Goal: Task Accomplishment & Management: Complete application form

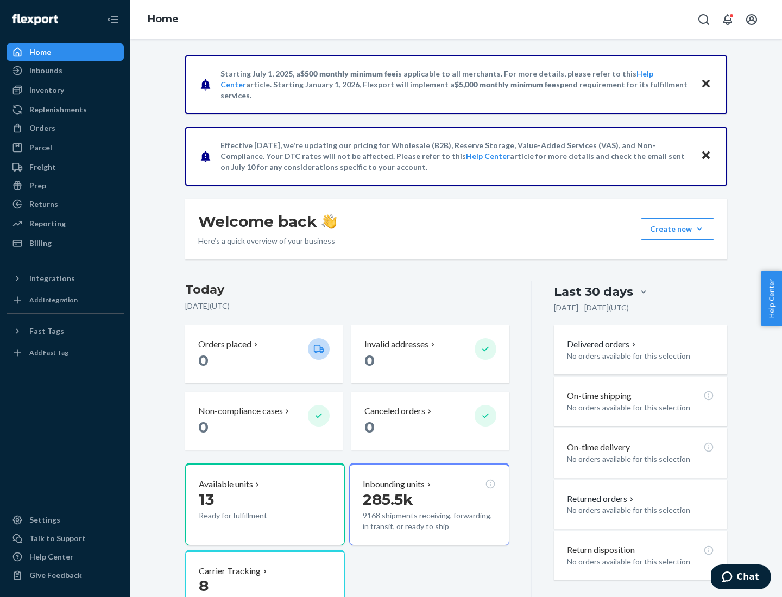
click at [699, 229] on button "Create new Create new inbound Create new order Create new product" at bounding box center [677, 229] width 73 height 22
click at [65, 71] on div "Inbounds" at bounding box center [65, 70] width 115 height 15
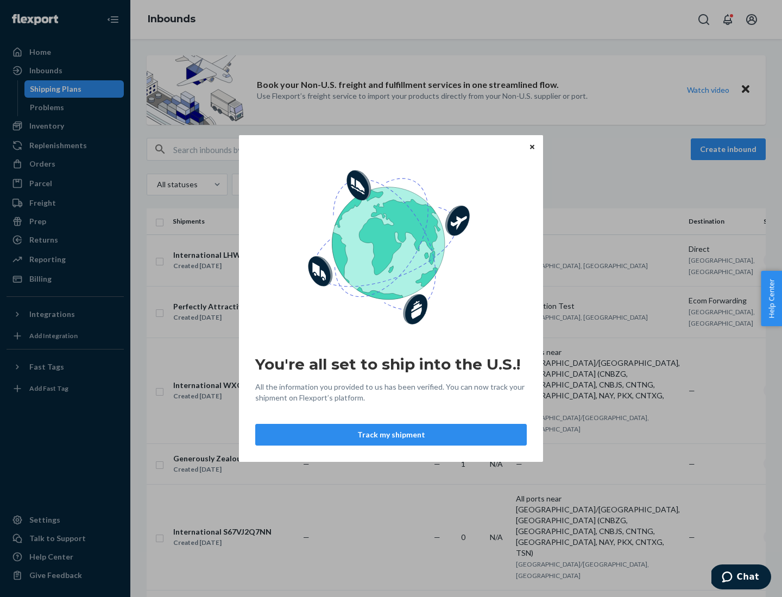
click at [65, 126] on div "You're all set to ship into the U.S.! All the information you provided to us ha…" at bounding box center [391, 298] width 782 height 597
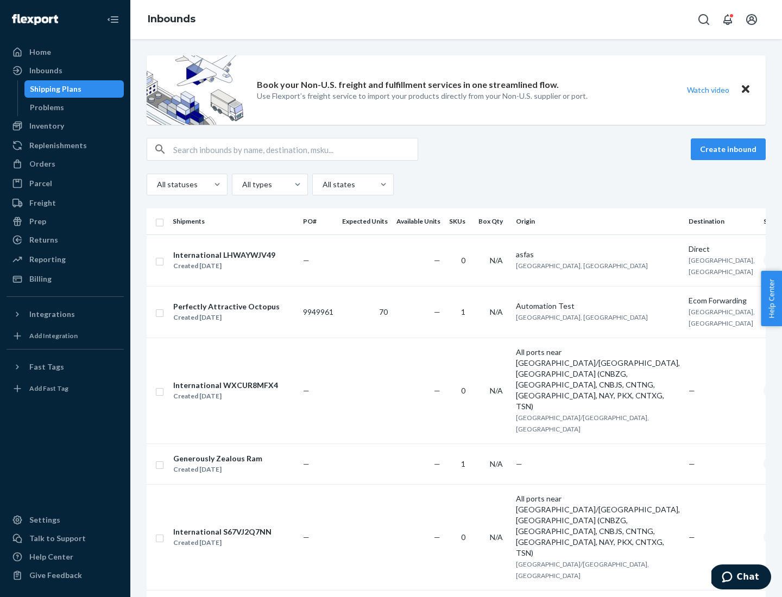
click at [456, 20] on div "Inbounds" at bounding box center [455, 19] width 651 height 39
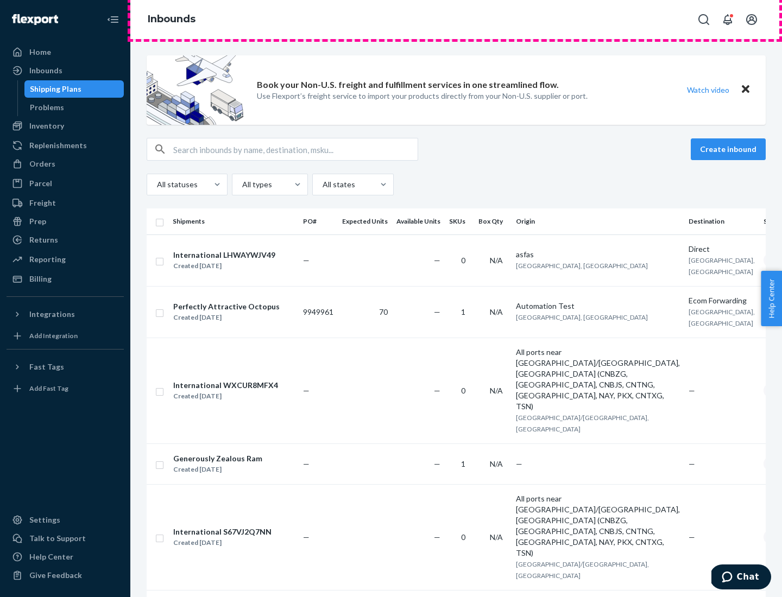
click at [456, 20] on div "Inbounds" at bounding box center [455, 19] width 651 height 39
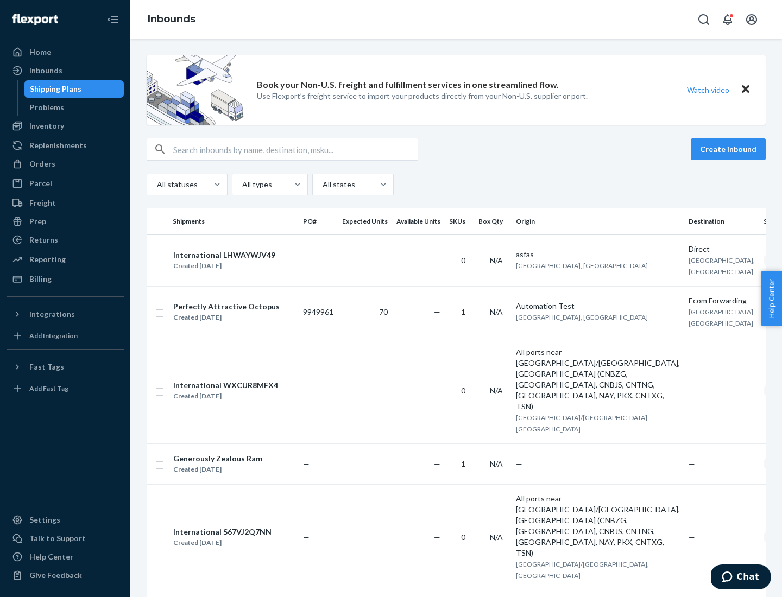
click at [456, 185] on div "All statuses All types All states" at bounding box center [456, 185] width 619 height 22
click at [54, 89] on div "Shipping Plans" at bounding box center [56, 89] width 52 height 11
click at [730, 149] on button "Create inbound" at bounding box center [728, 149] width 75 height 22
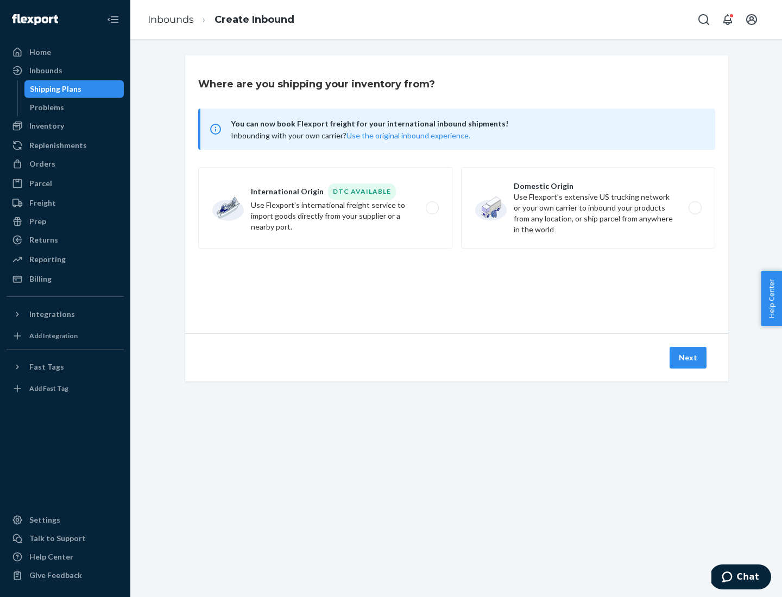
click at [325, 208] on label "International Origin DTC Available Use Flexport's international freight service…" at bounding box center [325, 207] width 254 height 81
click at [432, 208] on input "International Origin DTC Available Use Flexport's international freight service…" at bounding box center [435, 208] width 7 height 7
radio input "true"
click at [457, 284] on icon at bounding box center [456, 284] width 30 height 30
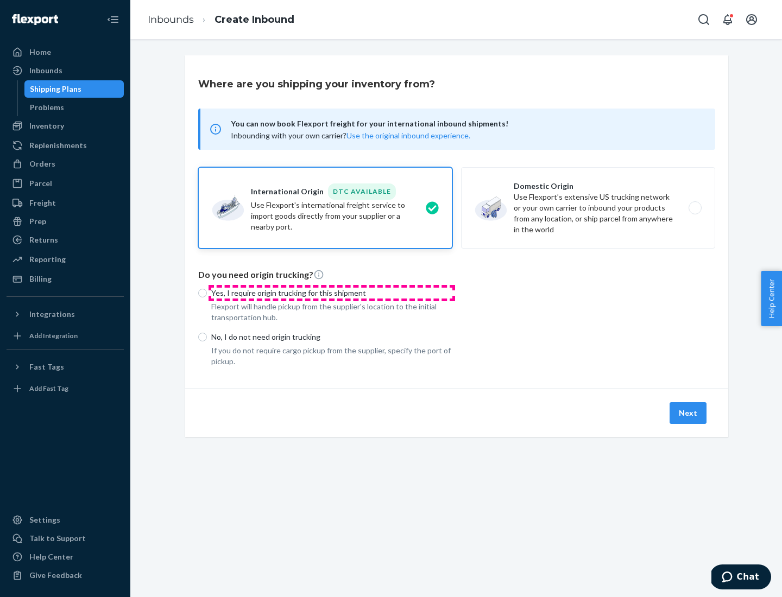
click at [332, 293] on p "Yes, I require origin trucking for this shipment" at bounding box center [331, 293] width 241 height 11
click at [207, 293] on input "Yes, I require origin trucking for this shipment" at bounding box center [202, 293] width 9 height 9
radio input "true"
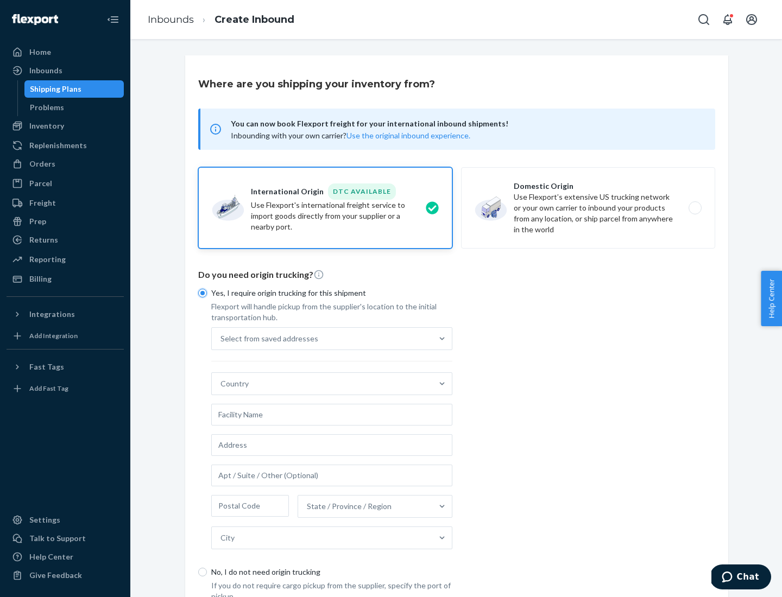
scroll to position [21, 0]
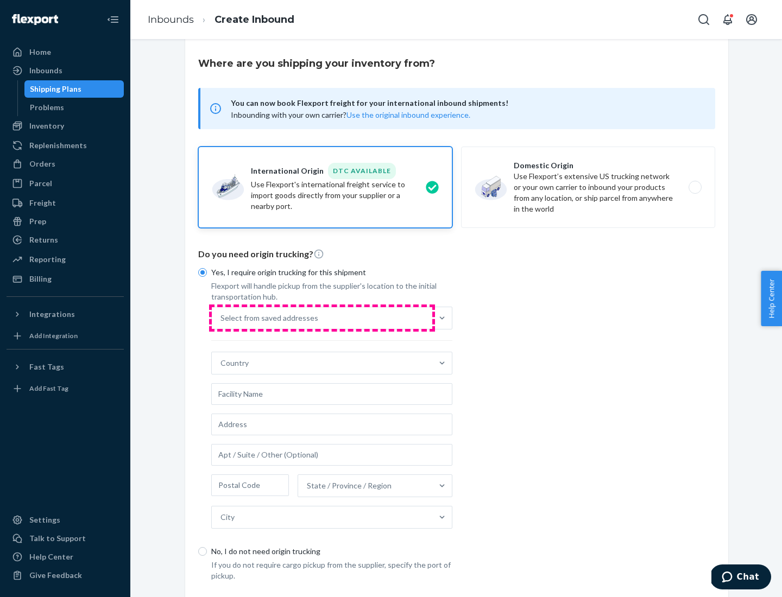
click at [322, 318] on div "Select from saved addresses" at bounding box center [322, 318] width 220 height 22
click at [221, 318] on input "Select from saved addresses" at bounding box center [220, 318] width 1 height 11
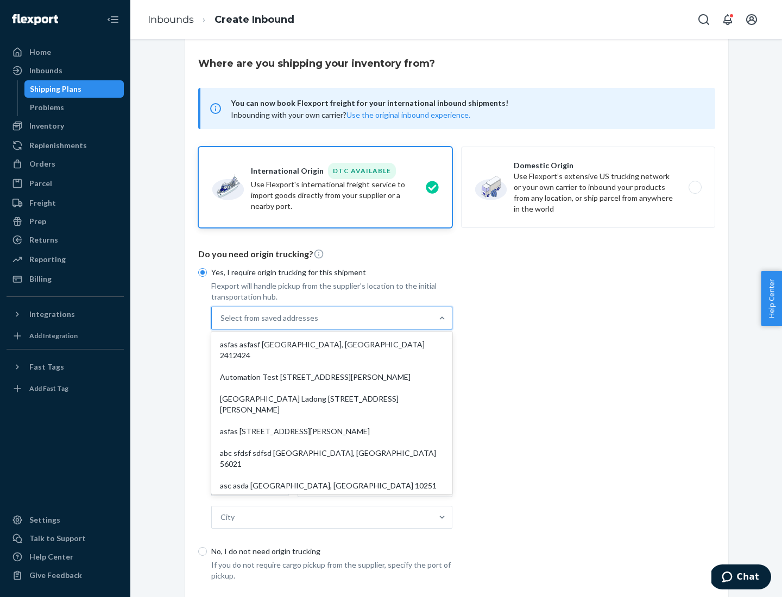
scroll to position [47, 0]
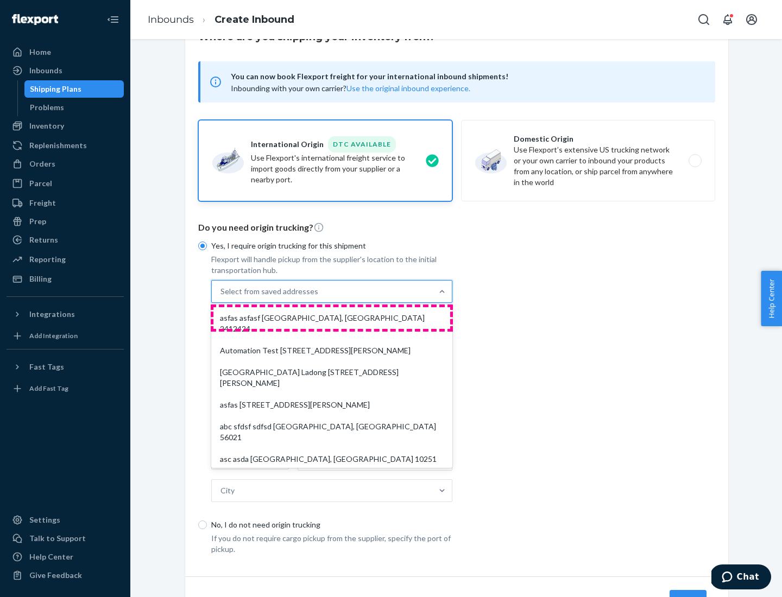
click at [332, 318] on div "asfas asfasf [GEOGRAPHIC_DATA], [GEOGRAPHIC_DATA] 2412424" at bounding box center [331, 323] width 237 height 33
click at [221, 297] on input "option asfas asfasf [GEOGRAPHIC_DATA], [GEOGRAPHIC_DATA] 2412424 focused, 1 of …" at bounding box center [220, 291] width 1 height 11
type input "asfas"
type input "asfasf"
type input "2412424"
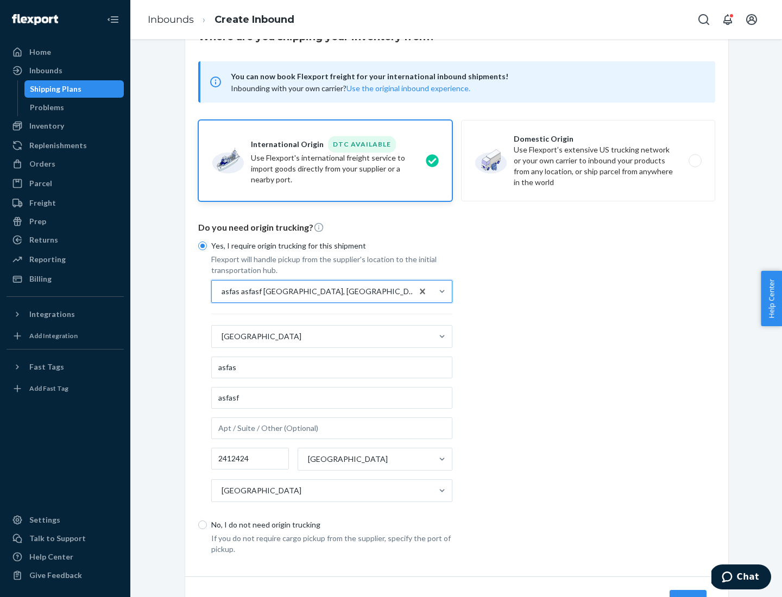
scroll to position [101, 0]
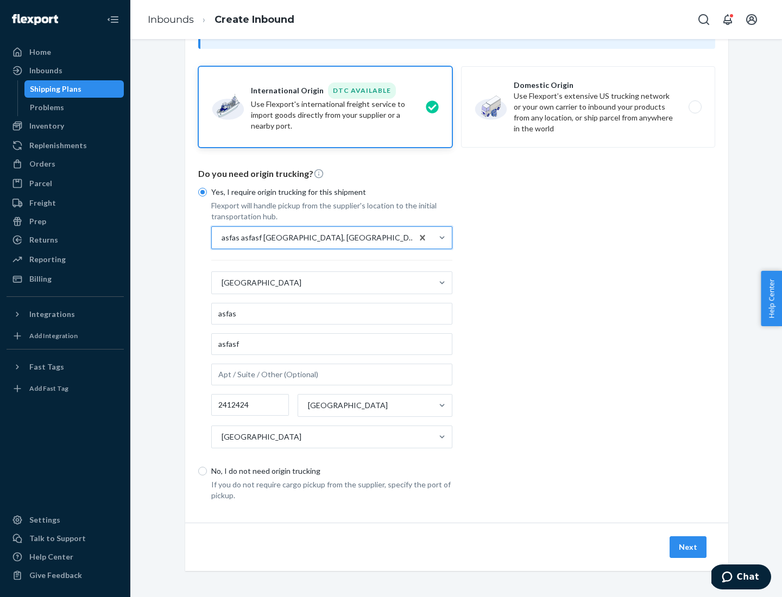
click at [688, 547] on button "Next" at bounding box center [687, 547] width 37 height 22
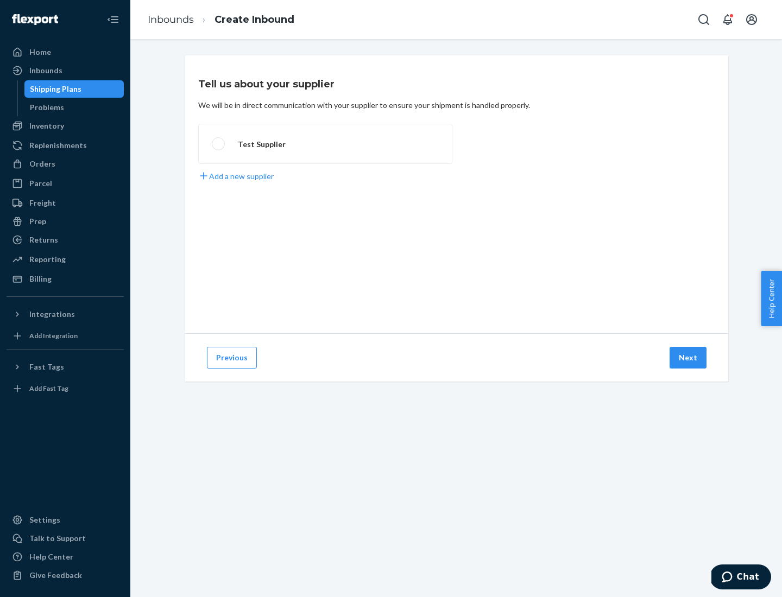
click at [325, 144] on label "Test Supplier" at bounding box center [325, 144] width 254 height 40
click at [219, 144] on input "Test Supplier" at bounding box center [215, 144] width 7 height 7
radio input "true"
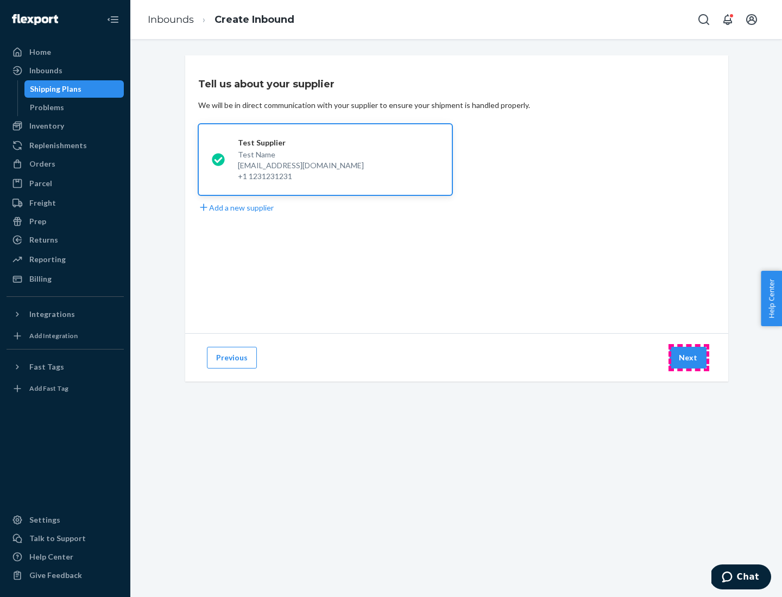
click at [688, 358] on button "Next" at bounding box center [687, 358] width 37 height 22
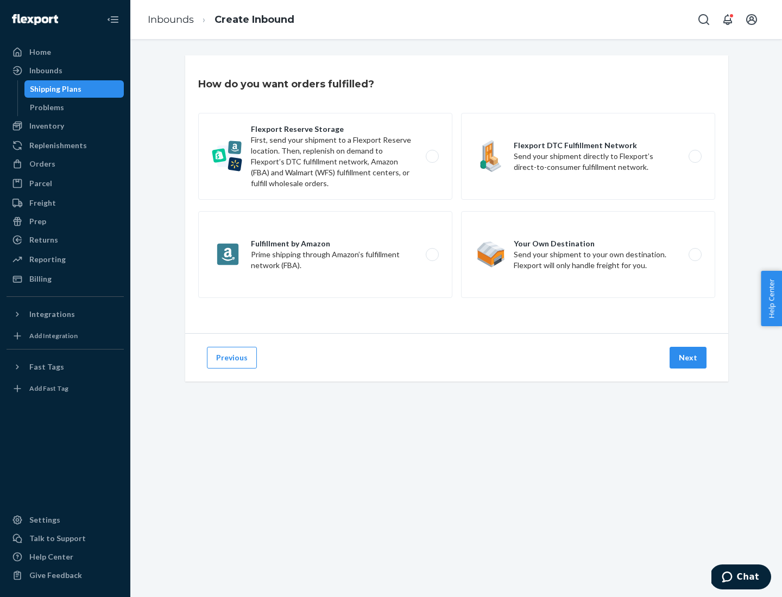
click at [325, 255] on label "Fulfillment by Amazon Prime shipping through Amazon’s fulfillment network (FBA)." at bounding box center [325, 254] width 254 height 87
click at [432, 255] on input "Fulfillment by Amazon Prime shipping through Amazon’s fulfillment network (FBA)." at bounding box center [435, 254] width 7 height 7
radio input "true"
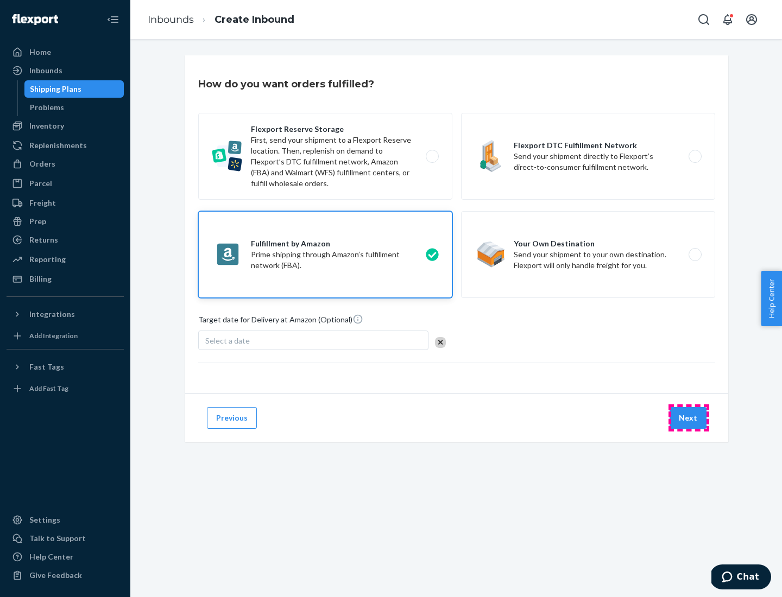
click at [688, 418] on button "Next" at bounding box center [687, 418] width 37 height 22
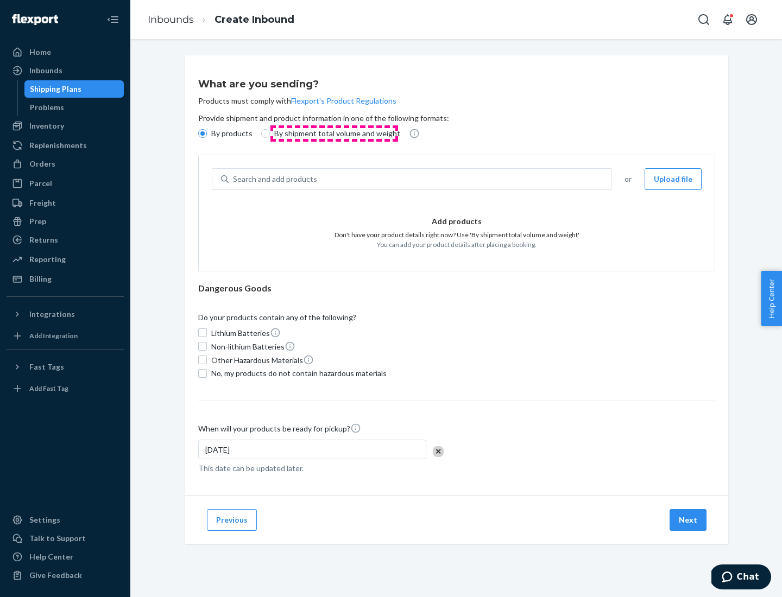
click at [334, 134] on p "By shipment total volume and weight" at bounding box center [337, 133] width 126 height 11
click at [270, 134] on input "By shipment total volume and weight" at bounding box center [265, 133] width 9 height 9
radio input "true"
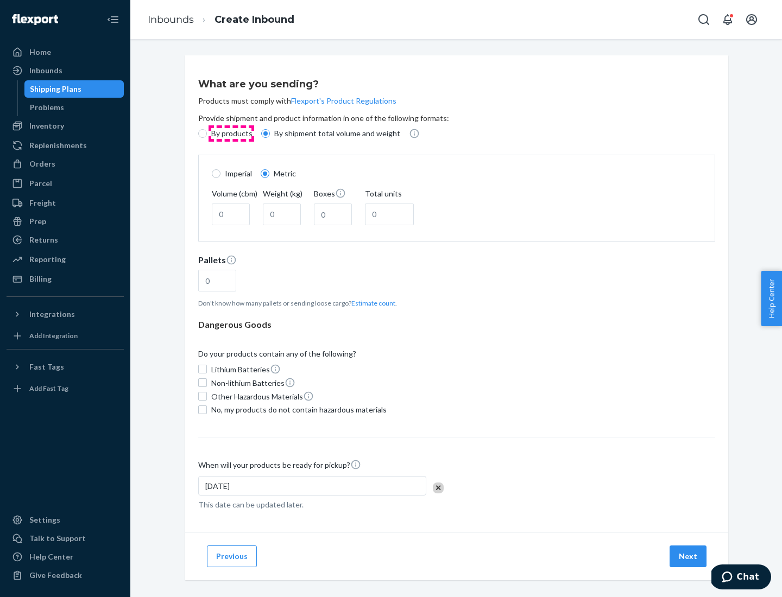
click at [231, 134] on p "By products" at bounding box center [231, 133] width 41 height 11
click at [207, 134] on input "By products" at bounding box center [202, 133] width 9 height 9
radio input "true"
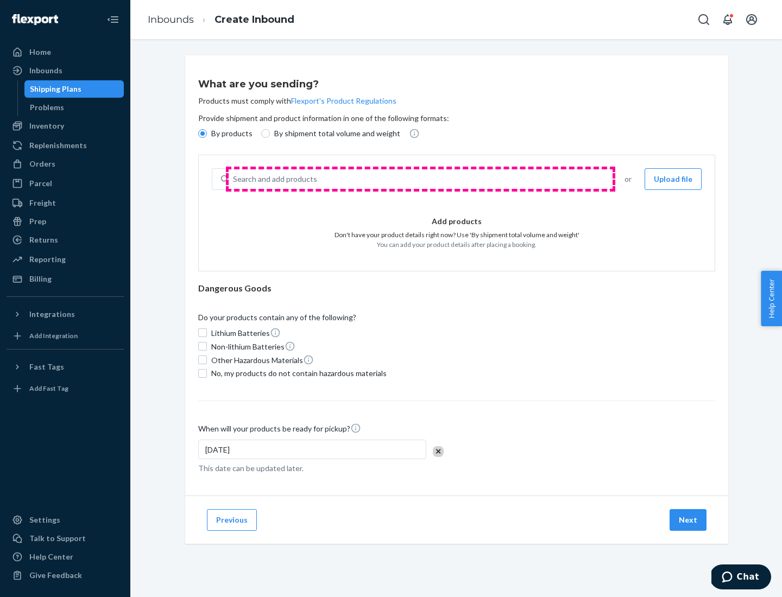
click at [420, 179] on div "Search and add products" at bounding box center [420, 179] width 382 height 20
click at [234, 179] on input "Search and add products" at bounding box center [233, 179] width 1 height 11
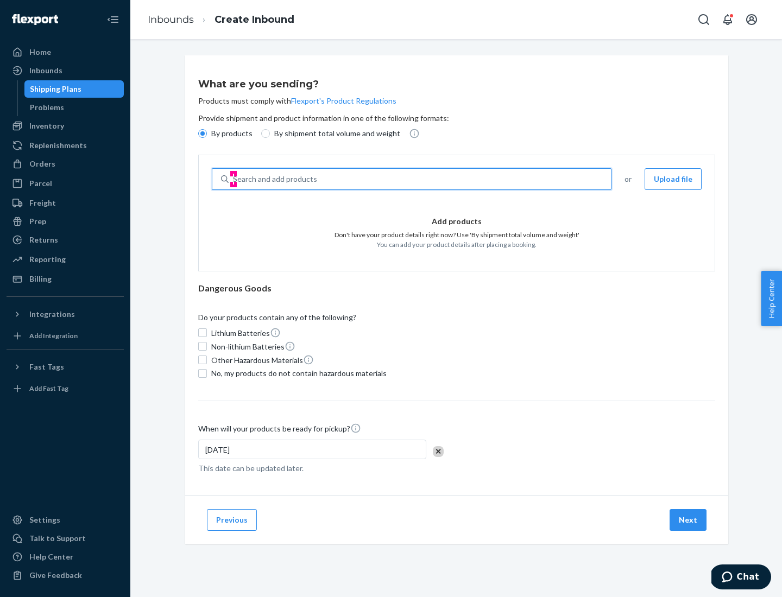
type input "test"
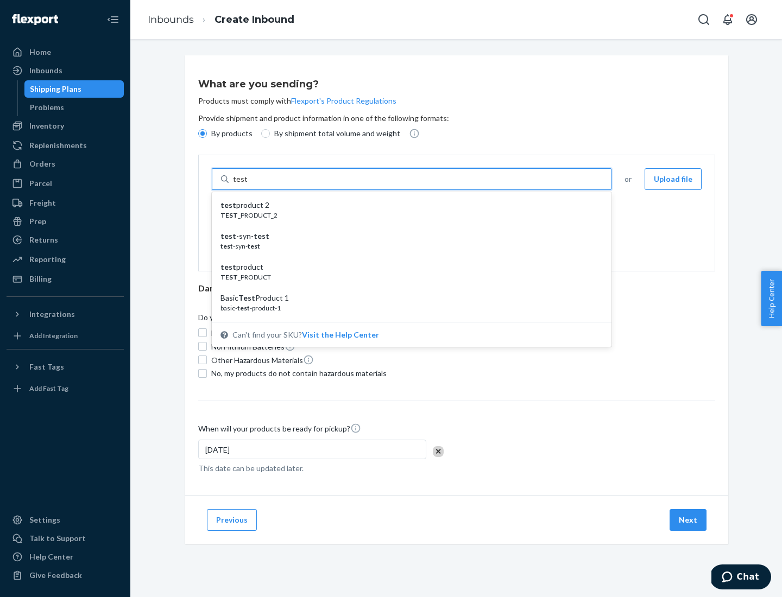
click at [408, 205] on div "test product 2" at bounding box center [406, 205] width 373 height 11
click at [247, 185] on input "test" at bounding box center [240, 179] width 14 height 11
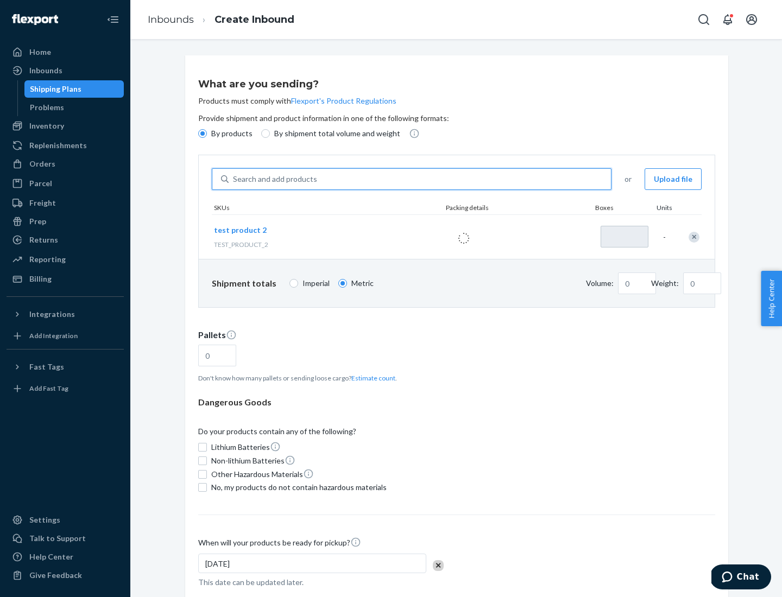
type input "1"
type input "0.02"
type input "22.23"
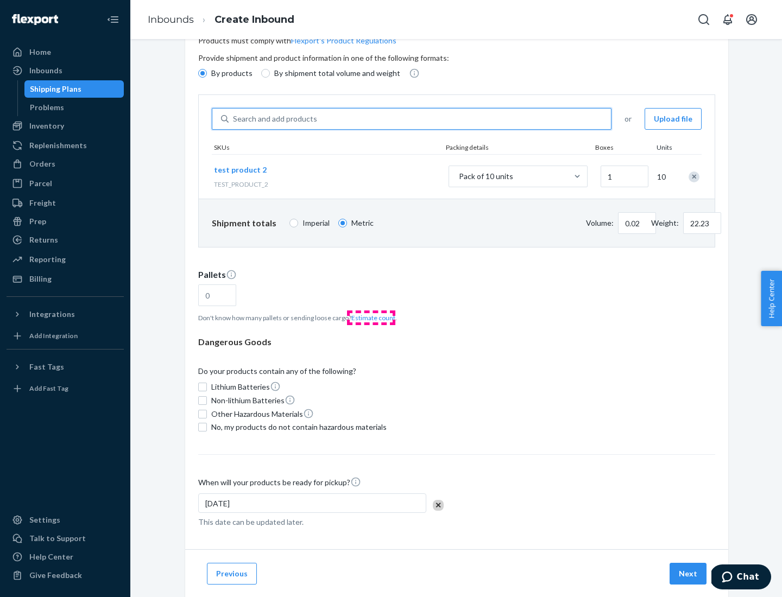
click at [371, 318] on button "Estimate count" at bounding box center [373, 317] width 44 height 9
type input "1"
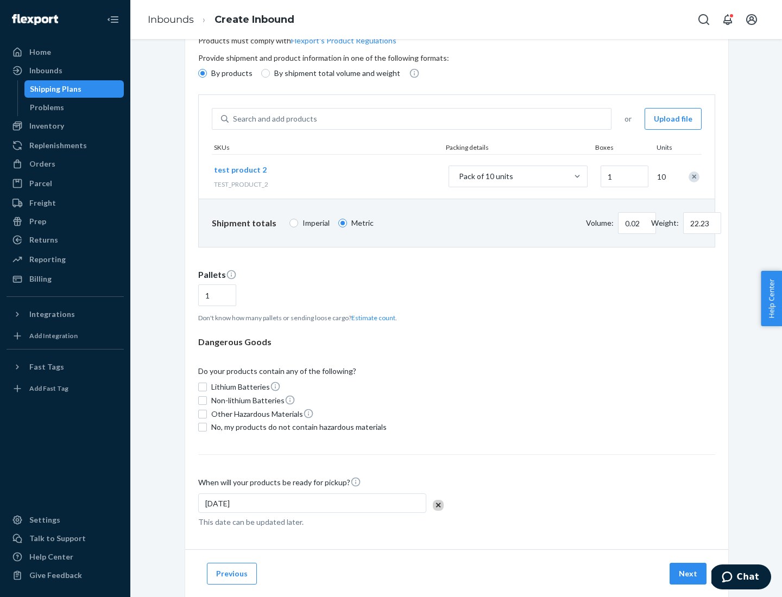
scroll to position [87, 0]
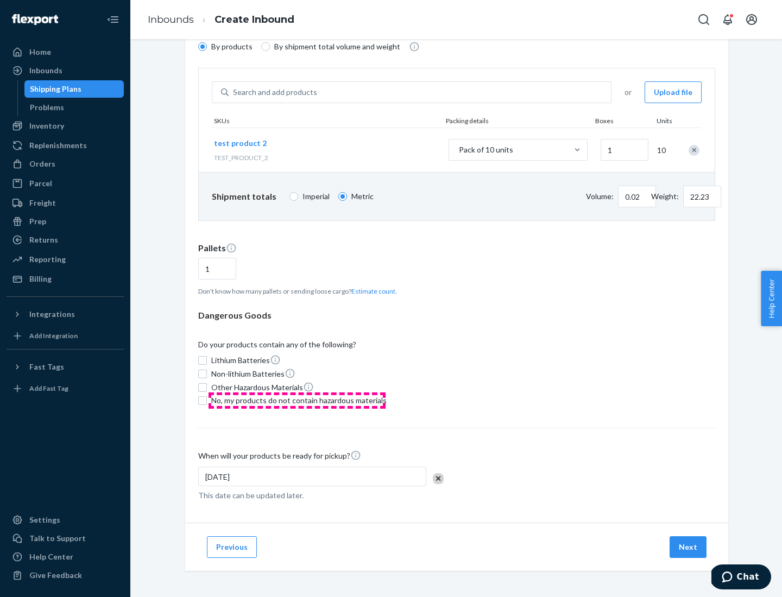
click at [297, 401] on span "No, my products do not contain hazardous materials" at bounding box center [298, 400] width 175 height 11
click at [207, 401] on input "No, my products do not contain hazardous materials" at bounding box center [202, 400] width 9 height 9
checkbox input "true"
click at [688, 547] on button "Next" at bounding box center [687, 547] width 37 height 22
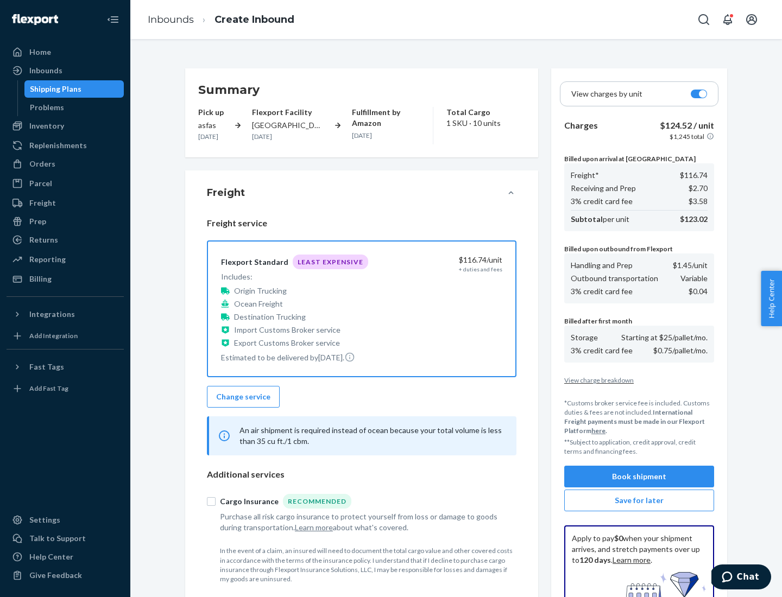
scroll to position [159, 0]
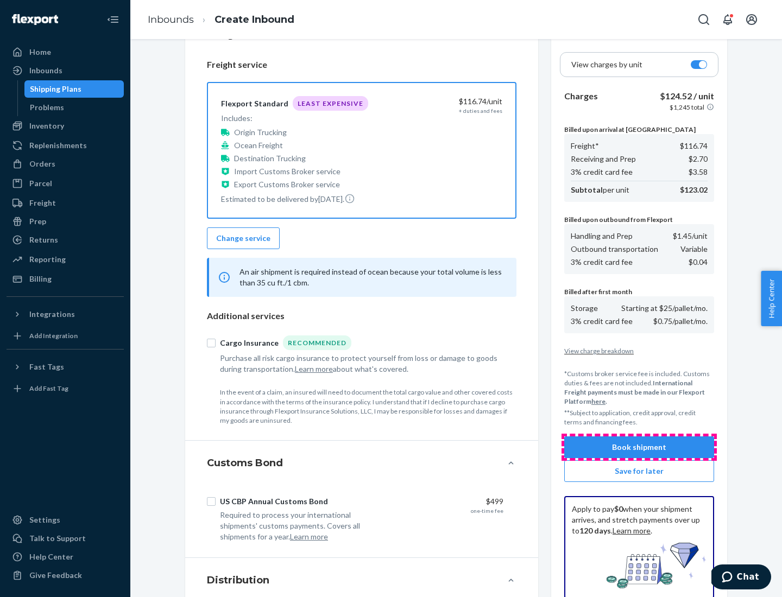
click at [639, 447] on button "Book shipment" at bounding box center [639, 447] width 150 height 22
